Goal: Complete application form

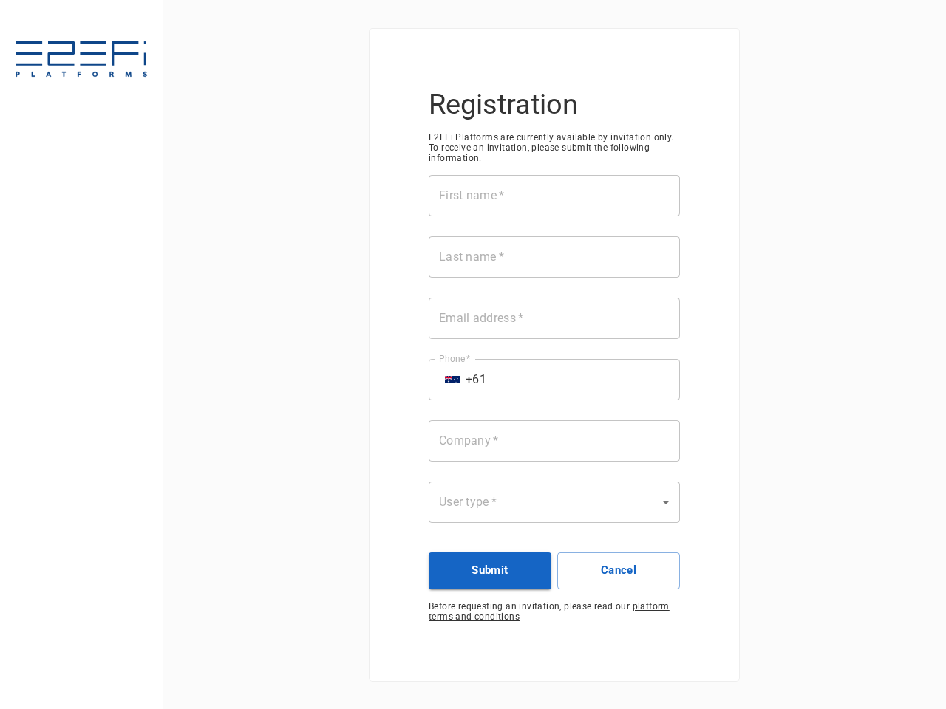
click at [473, 355] on div "First name   * First name   * Last name   * Last name   * Email address   * Ema…" at bounding box center [554, 358] width 251 height 366
click at [554, 196] on input "First name   *" at bounding box center [554, 195] width 251 height 41
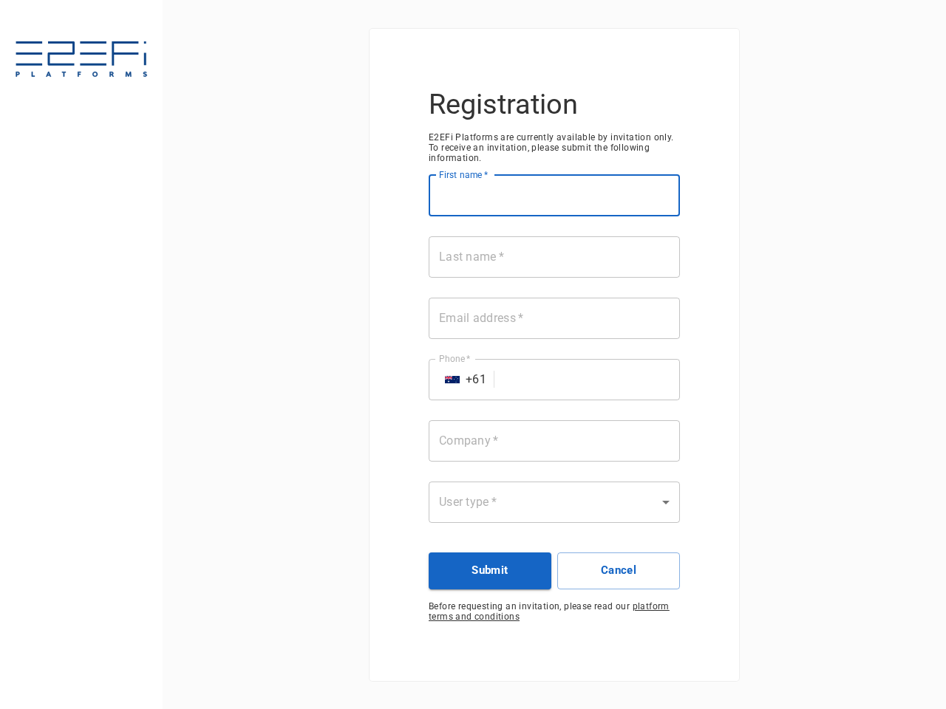
click at [554, 257] on input "Last name   *" at bounding box center [554, 256] width 251 height 41
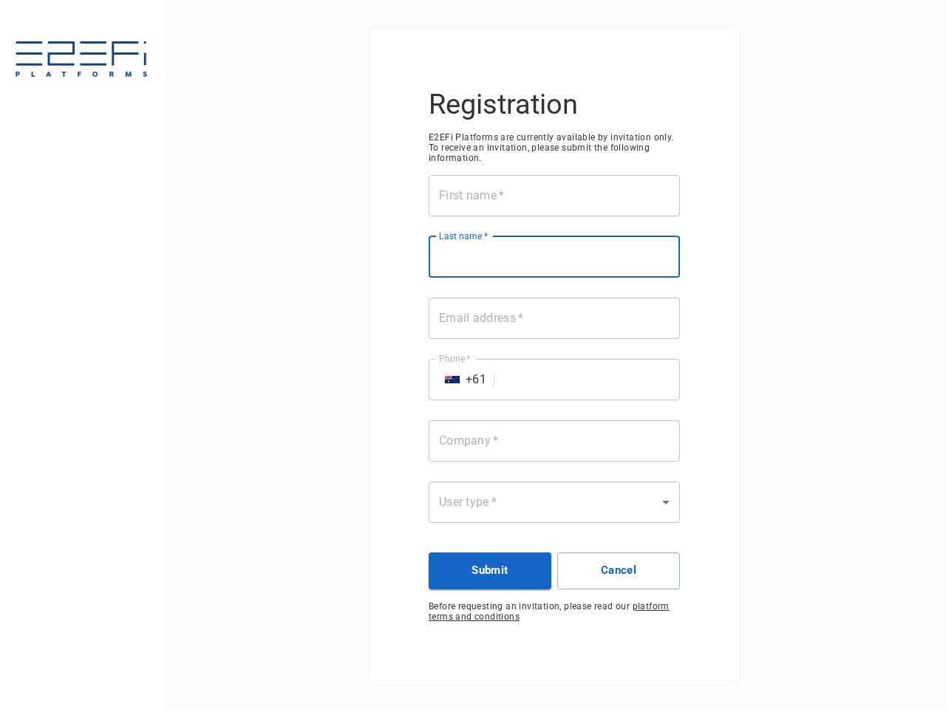
click at [554, 319] on input "Email address   *" at bounding box center [554, 318] width 251 height 41
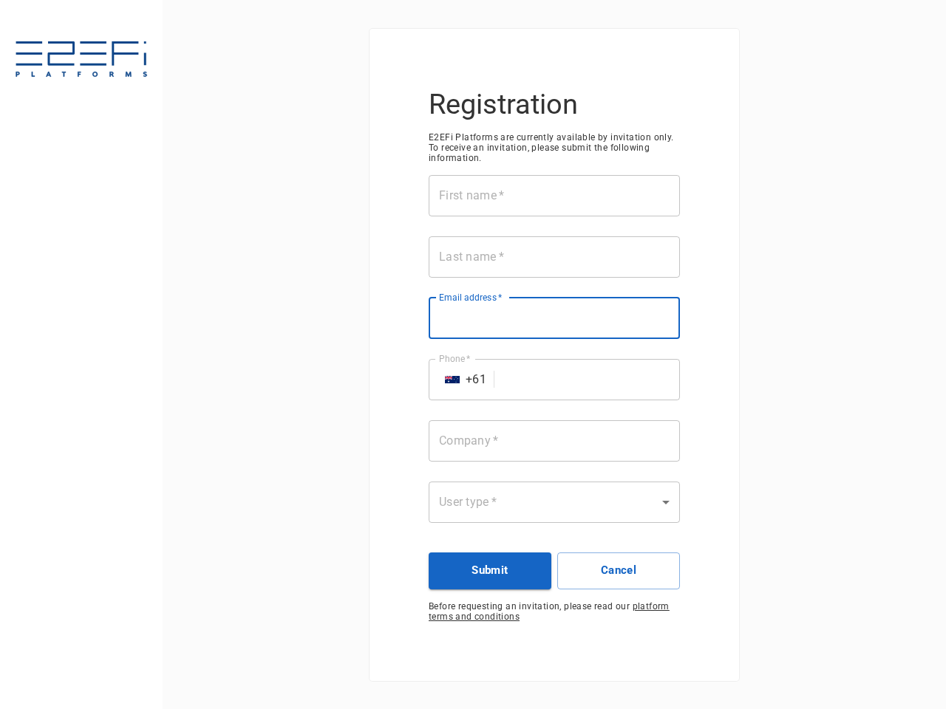
click at [554, 380] on input "Phone   *" at bounding box center [590, 379] width 180 height 41
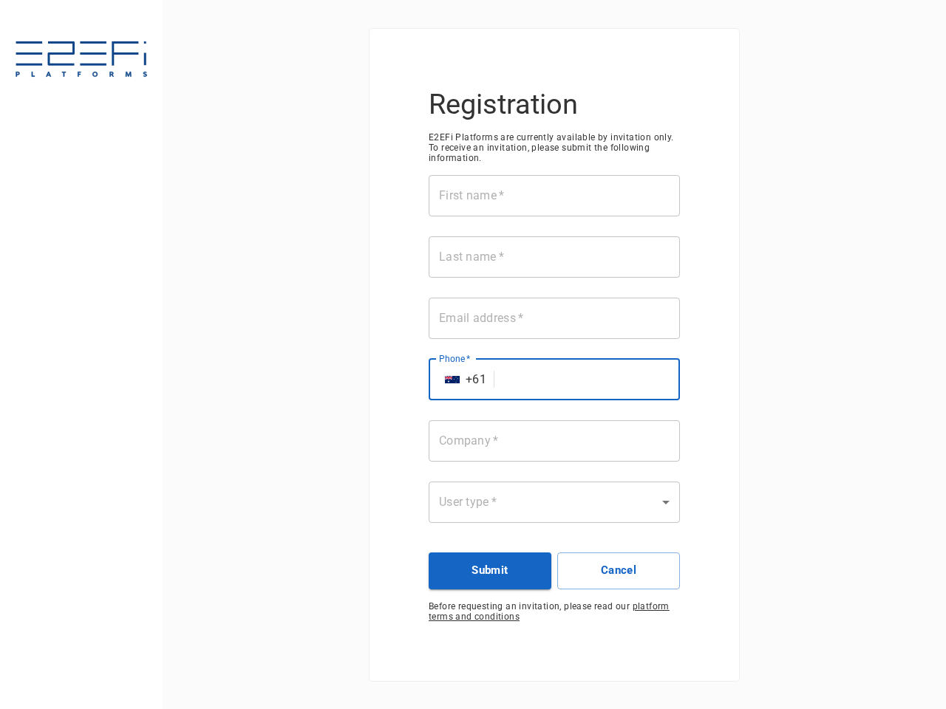
click at [452, 380] on img "Select country" at bounding box center [452, 379] width 15 height 7
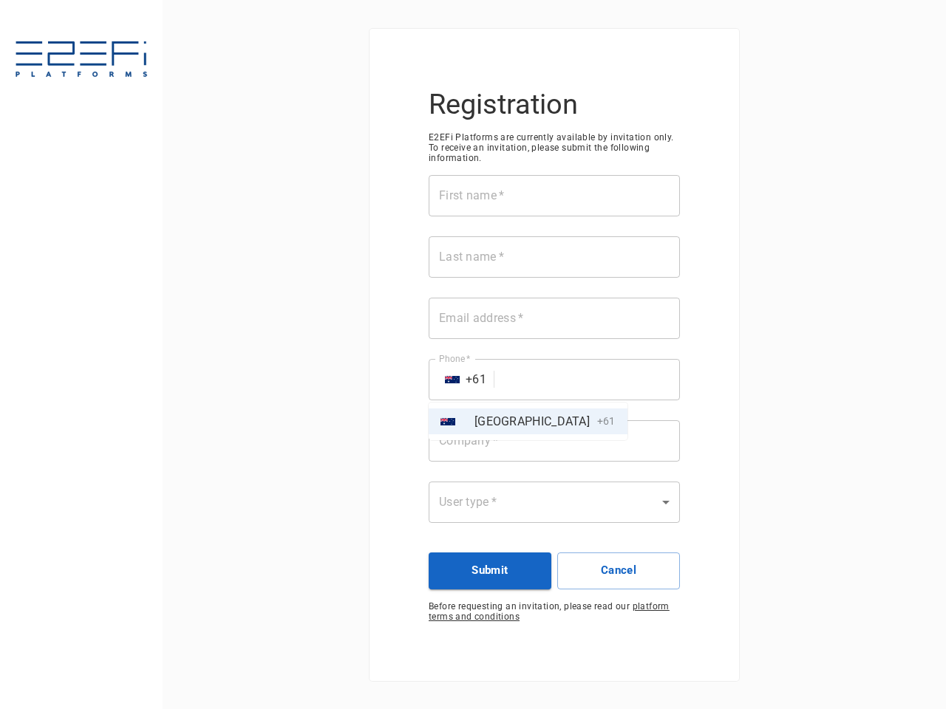
click at [554, 441] on div at bounding box center [473, 354] width 946 height 709
click at [554, 503] on div "AU Australia + 61" at bounding box center [473, 354] width 946 height 709
click at [490, 571] on button "Submit" at bounding box center [490, 571] width 123 height 37
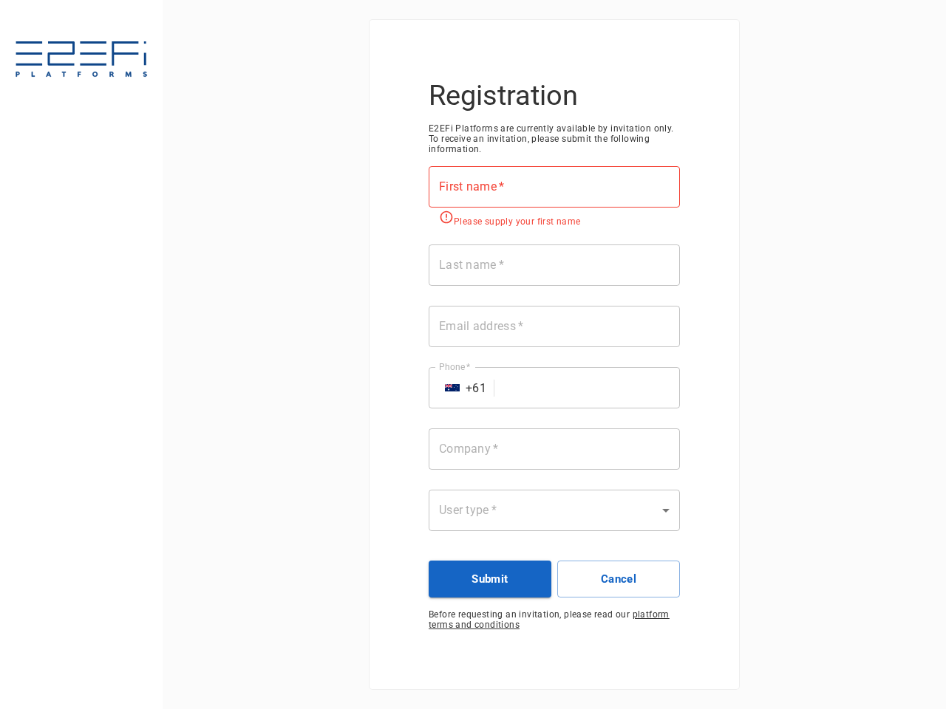
click at [619, 571] on button "Cancel" at bounding box center [618, 579] width 123 height 37
